Goal: Information Seeking & Learning: Learn about a topic

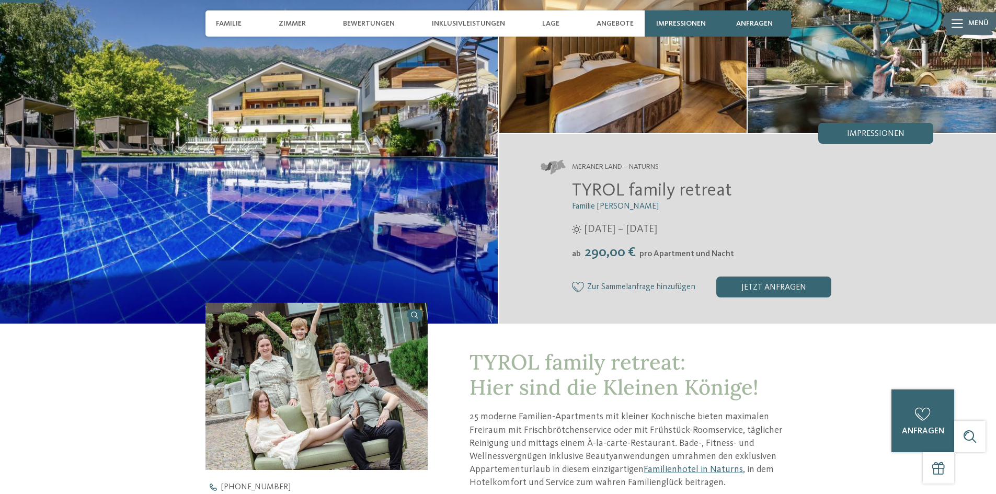
scroll to position [105, 0]
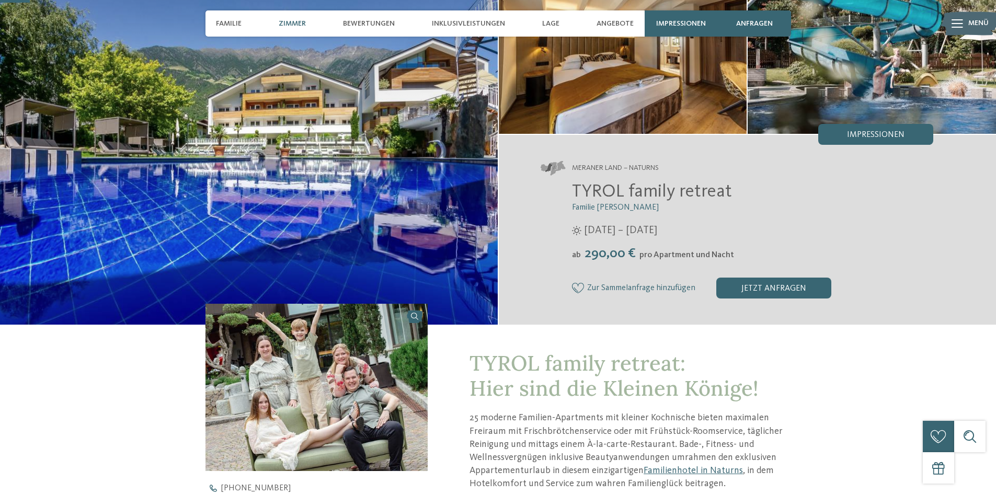
click at [297, 24] on span "Zimmer" at bounding box center [292, 23] width 27 height 9
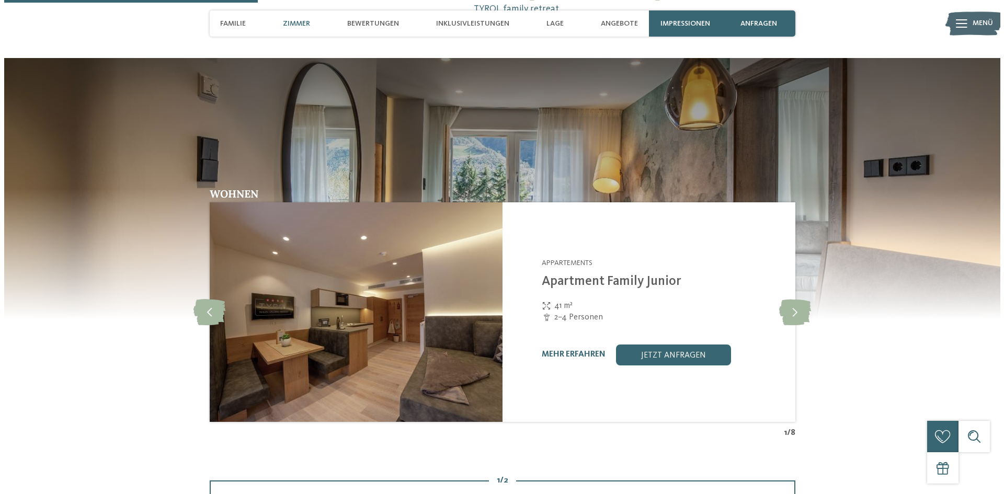
scroll to position [887, 0]
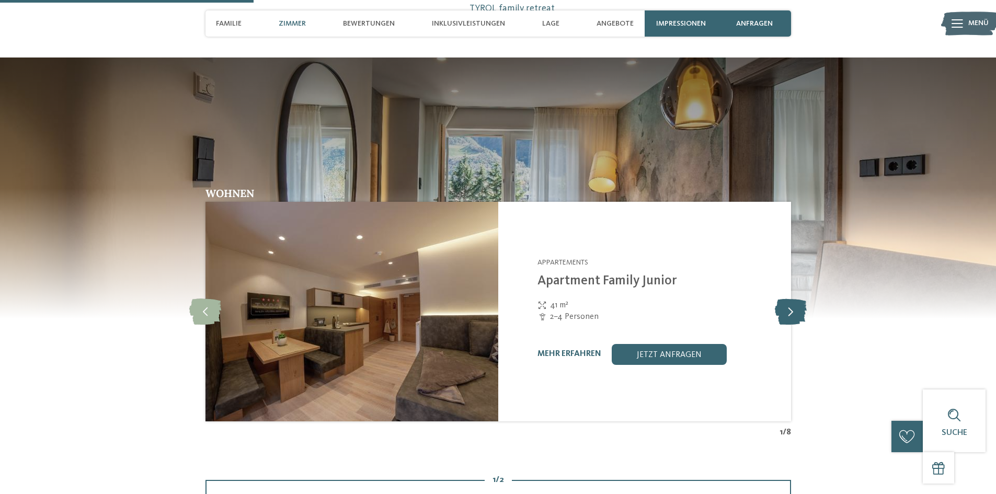
click at [791, 316] on icon at bounding box center [791, 312] width 32 height 26
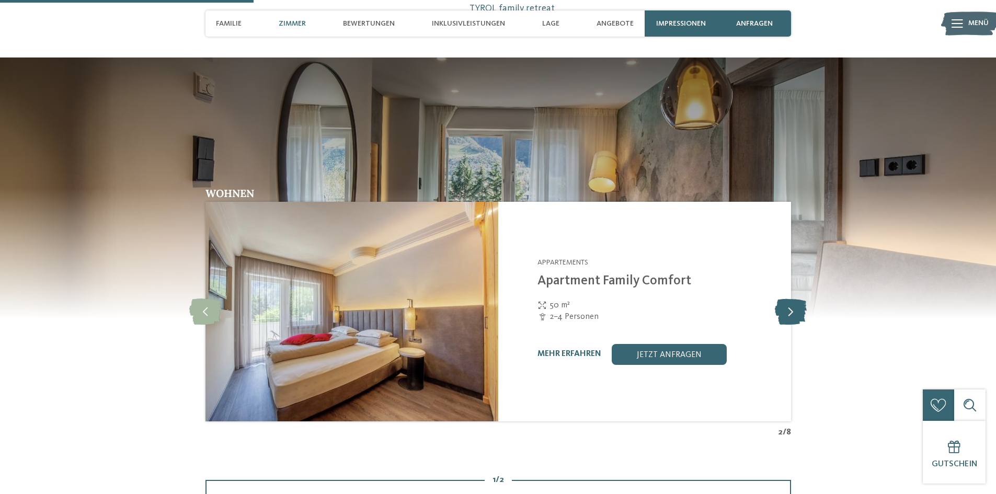
click at [791, 316] on icon at bounding box center [791, 312] width 32 height 26
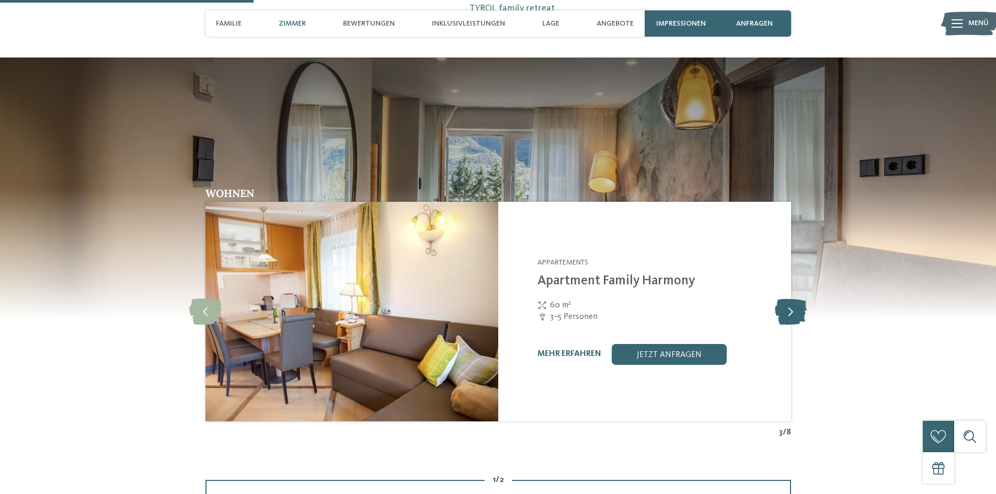
click at [791, 316] on icon at bounding box center [791, 312] width 32 height 26
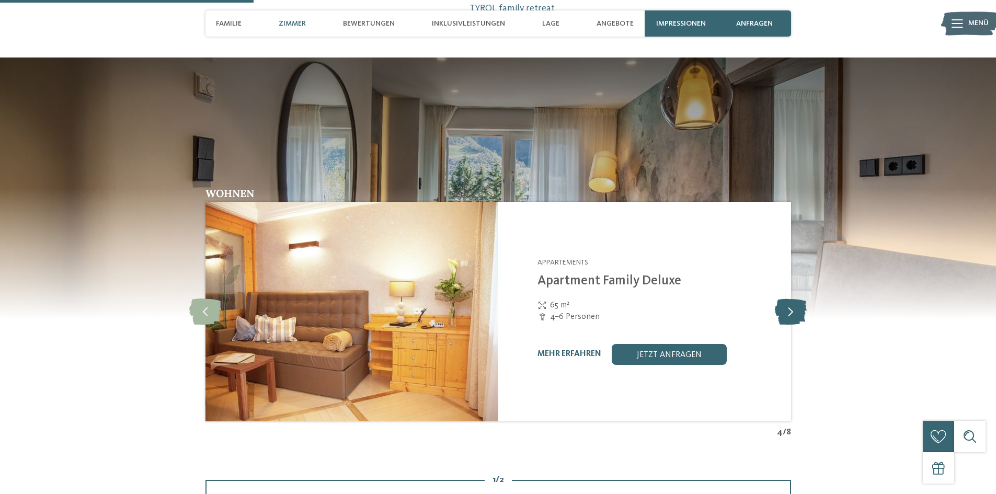
click at [791, 316] on icon at bounding box center [791, 312] width 32 height 26
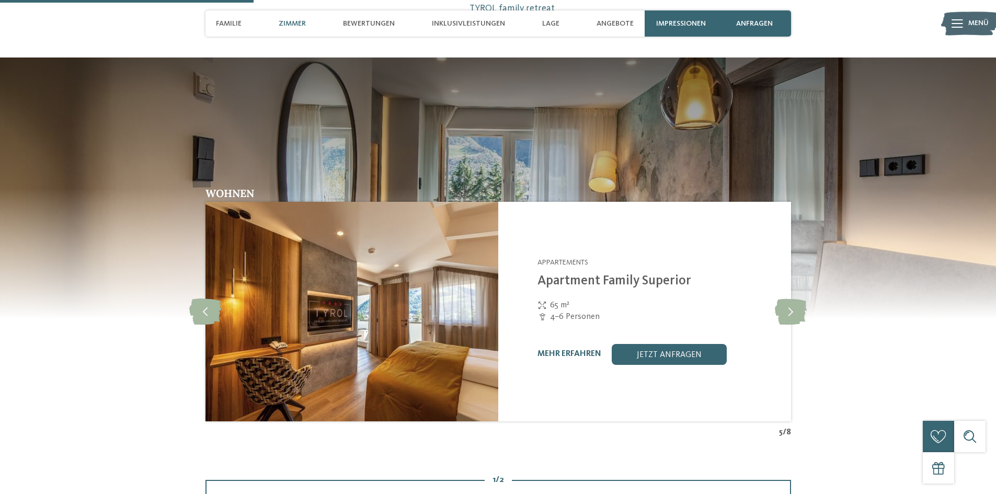
click at [452, 326] on img at bounding box center [352, 312] width 293 height 220
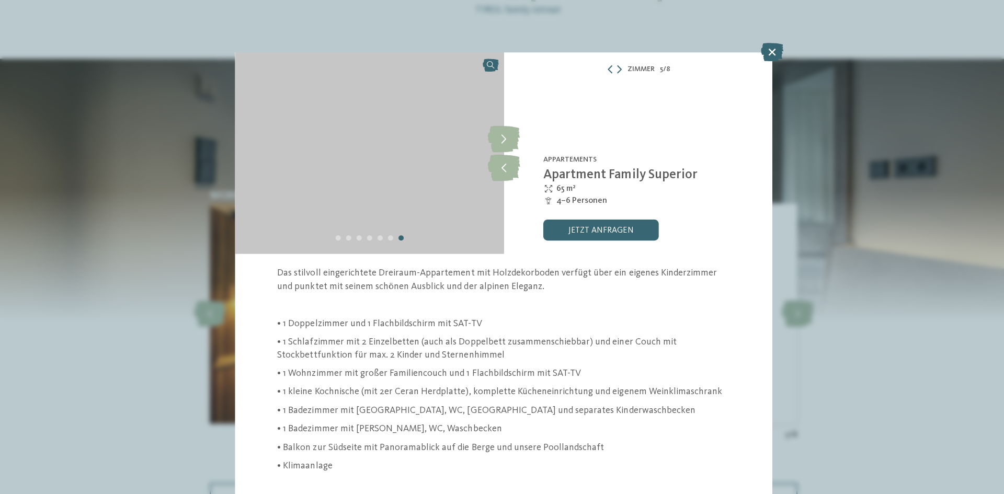
click at [452, 326] on div "Zimmer 5 / 8 slide 5 of 8 slide" at bounding box center [502, 247] width 1004 height 494
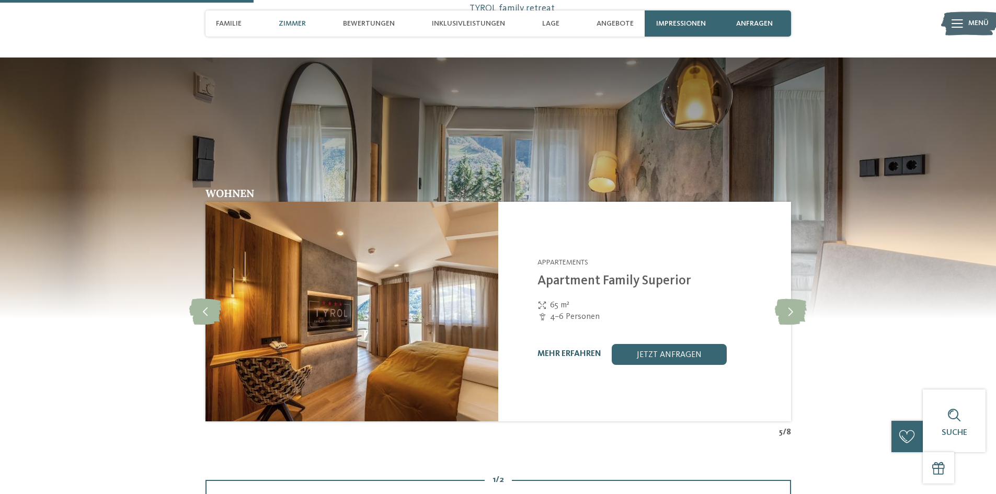
click at [575, 352] on link "mehr erfahren" at bounding box center [570, 354] width 64 height 8
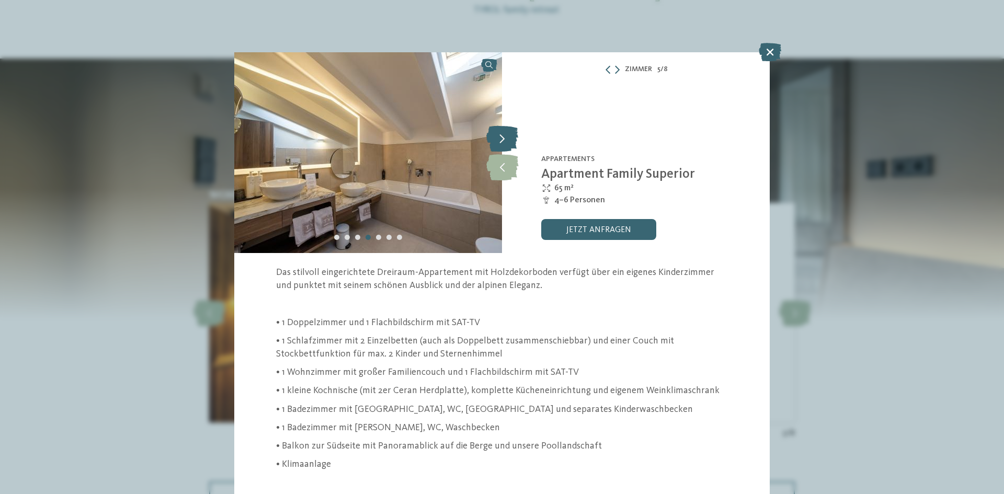
click at [506, 141] on icon at bounding box center [502, 139] width 32 height 26
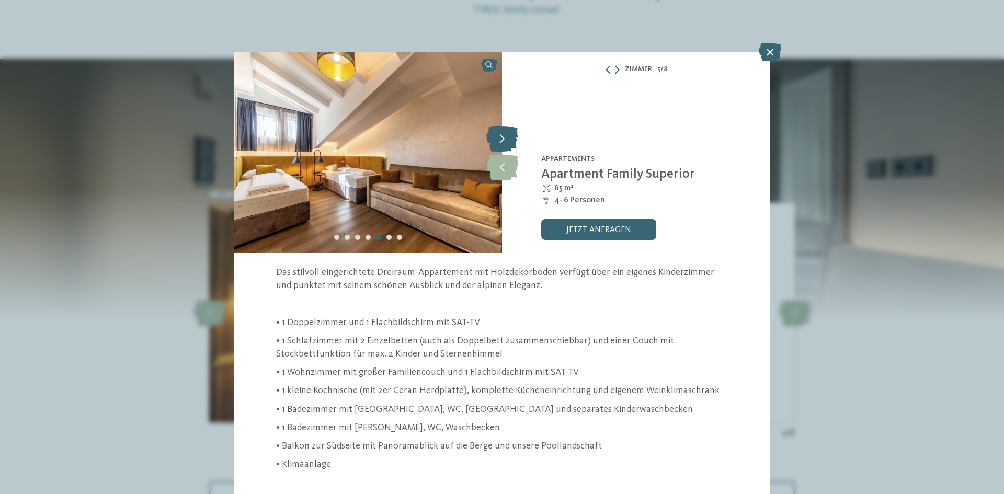
click at [506, 141] on icon at bounding box center [502, 139] width 32 height 26
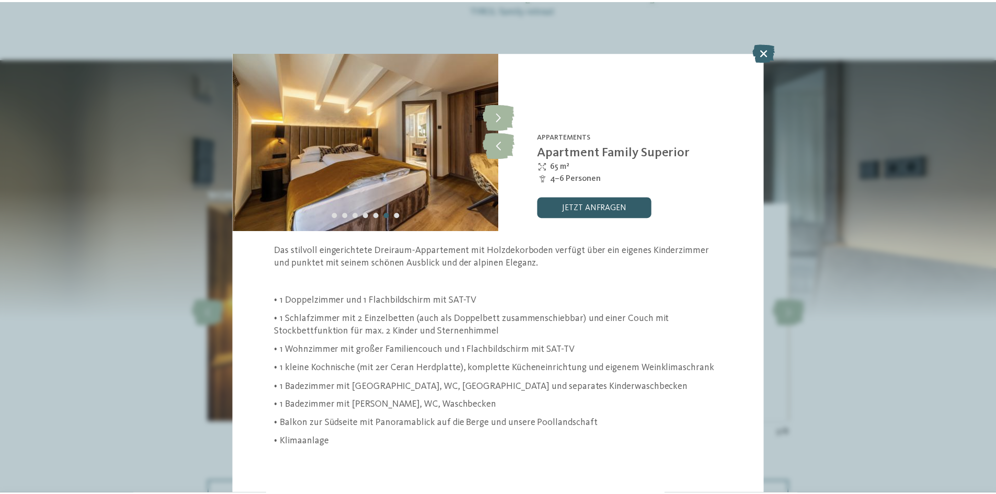
scroll to position [35, 0]
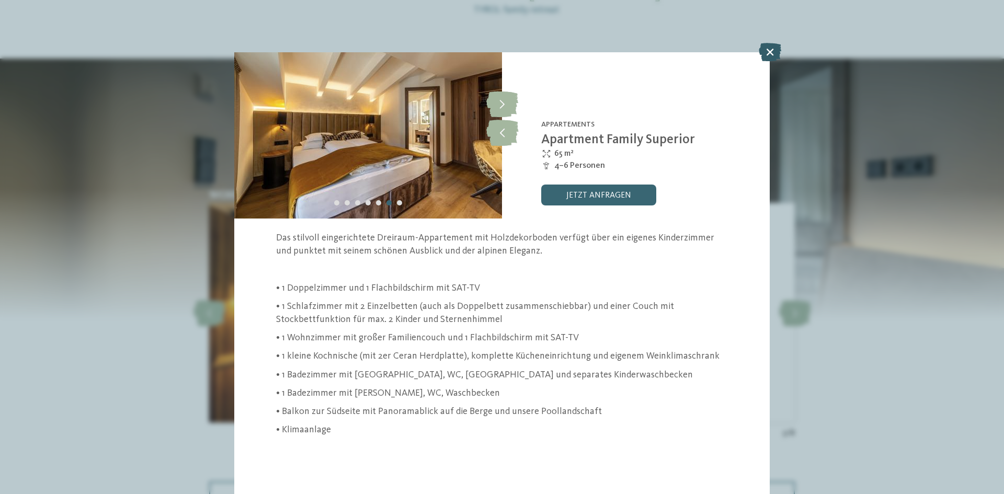
click at [775, 54] on icon at bounding box center [770, 52] width 22 height 18
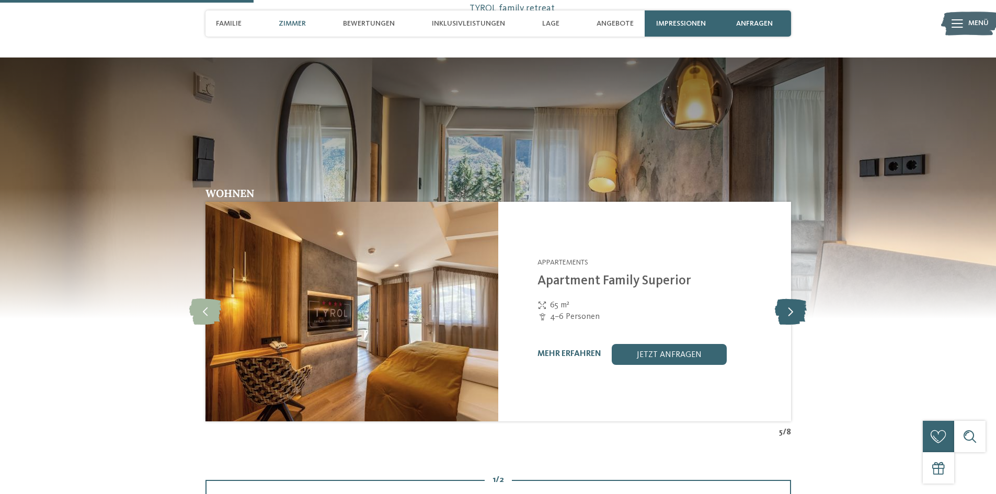
click at [800, 319] on icon at bounding box center [791, 312] width 32 height 26
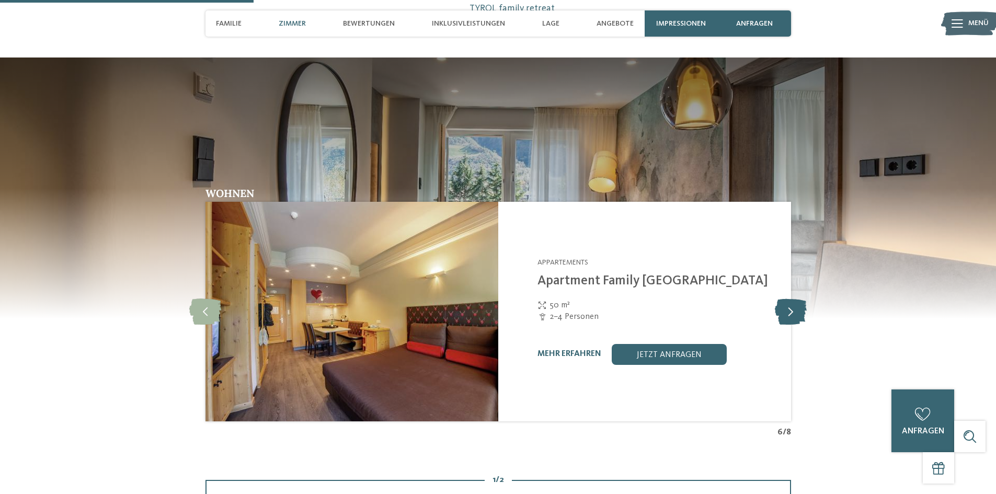
click at [800, 319] on icon at bounding box center [791, 312] width 32 height 26
